Goal: Navigation & Orientation: Understand site structure

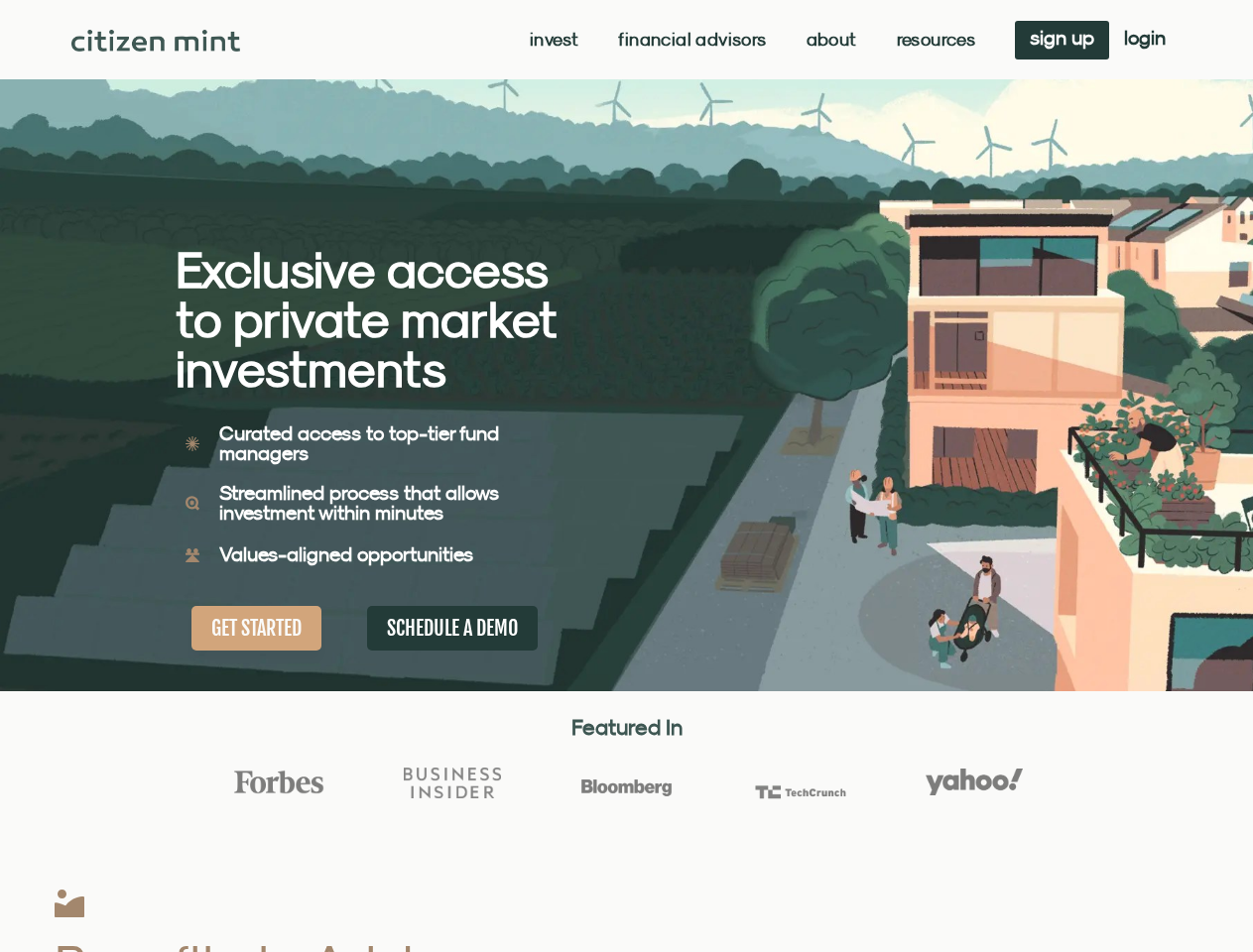
click at [626, 476] on div "Exclusive access to private market investments Exclusive access to private mark…" at bounding box center [400, 346] width 451 height 691
click at [552, 40] on link "Invest" at bounding box center [554, 40] width 49 height 20
click at [933, 40] on link "Resources" at bounding box center [936, 40] width 80 height 20
click at [626, 476] on div "Exclusive access to private market investments Exclusive access to private mark…" at bounding box center [400, 346] width 451 height 691
click at [552, 40] on link "Invest" at bounding box center [554, 40] width 49 height 20
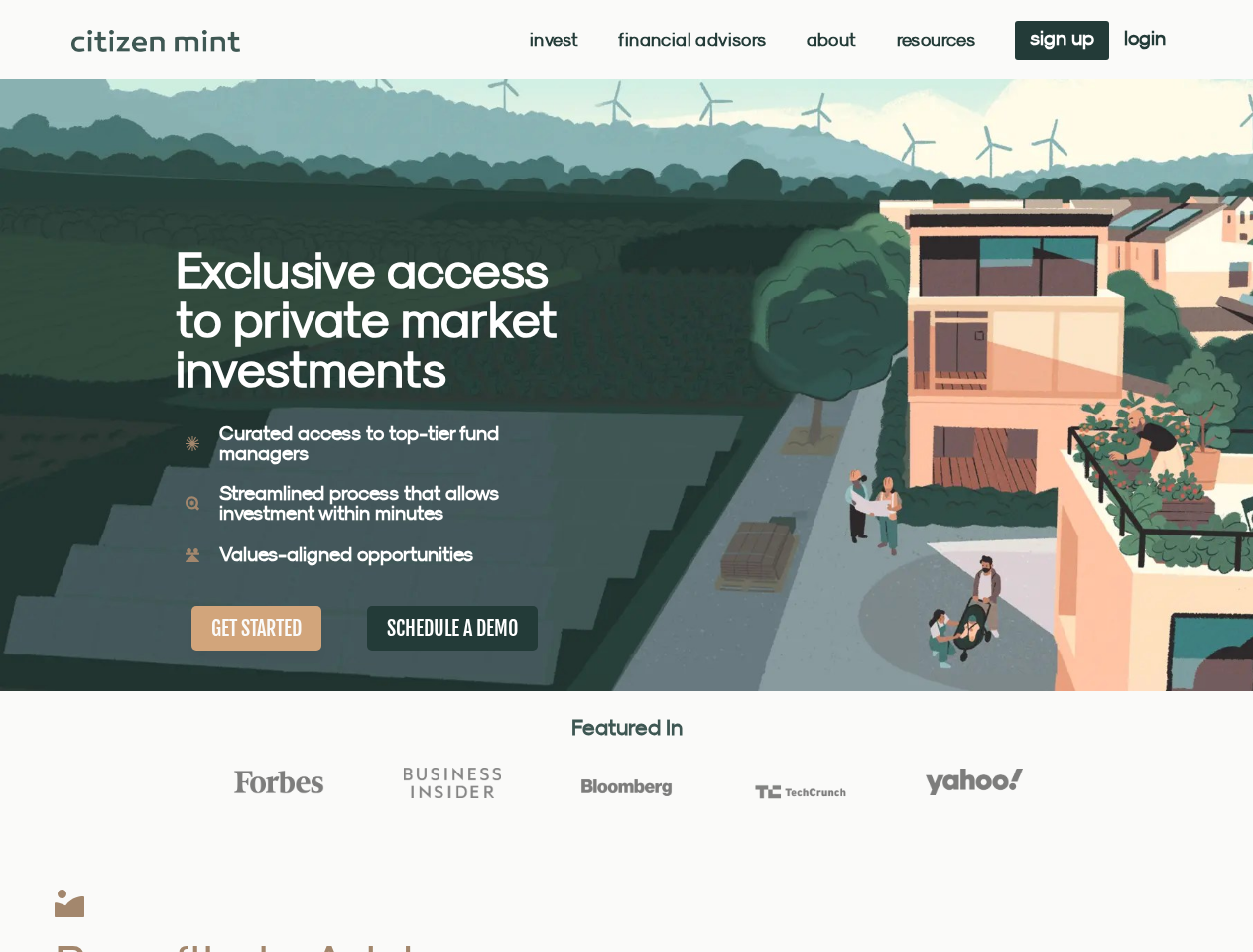
click at [933, 40] on link "Resources" at bounding box center [936, 40] width 80 height 20
